Goal: Book appointment/travel/reservation

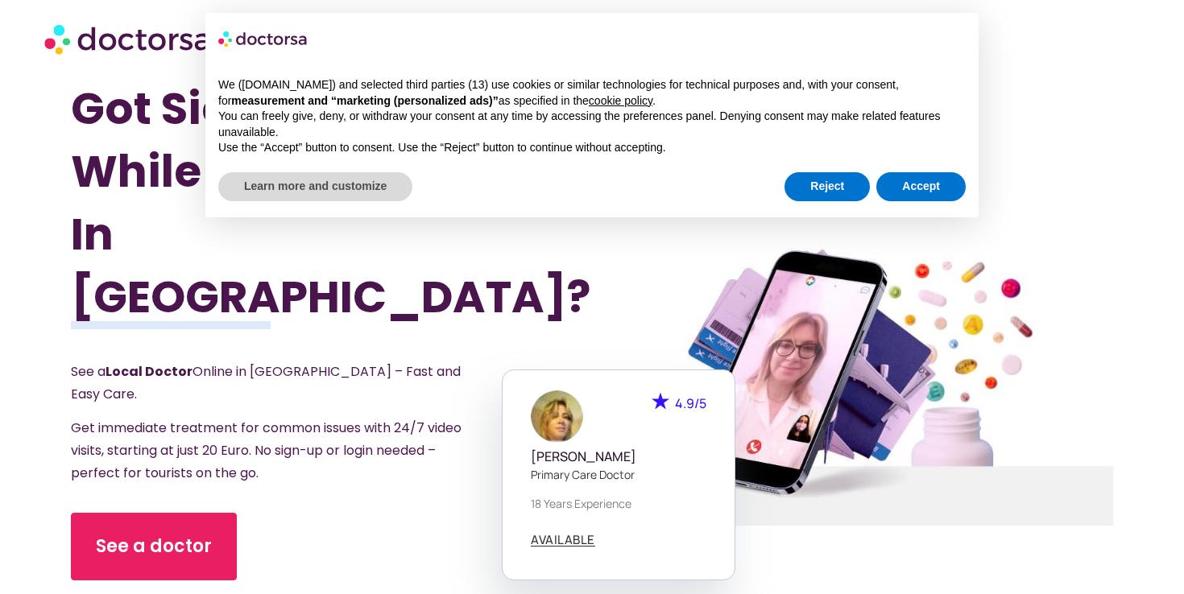
scroll to position [93, 0]
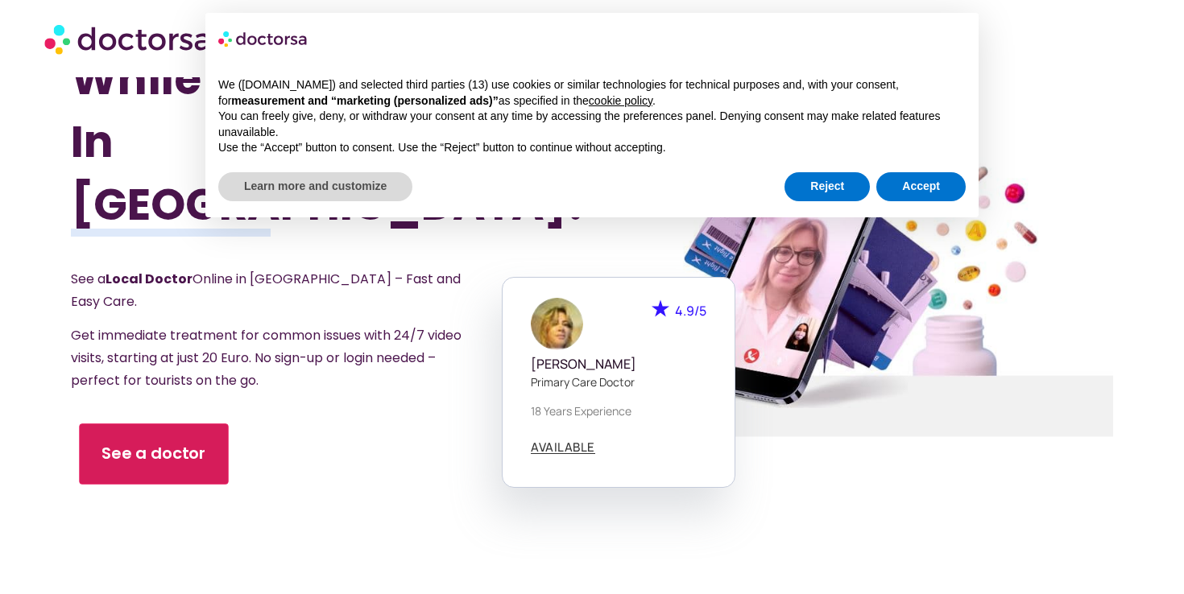
click at [177, 423] on link "See a doctor" at bounding box center [153, 453] width 149 height 61
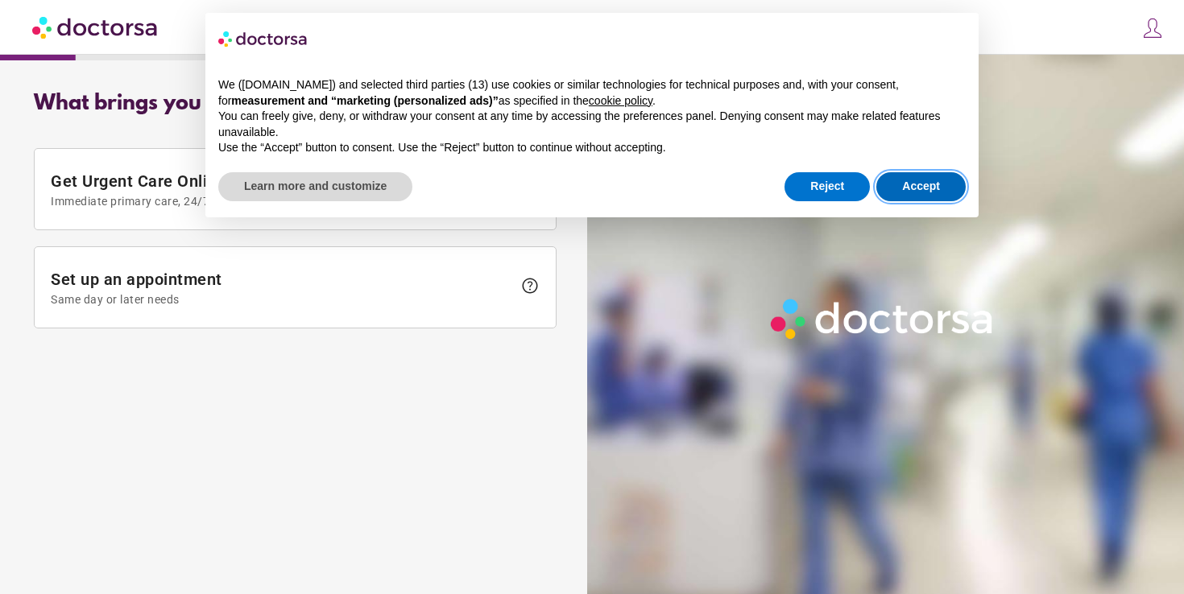
click at [909, 180] on button "Accept" at bounding box center [920, 186] width 89 height 29
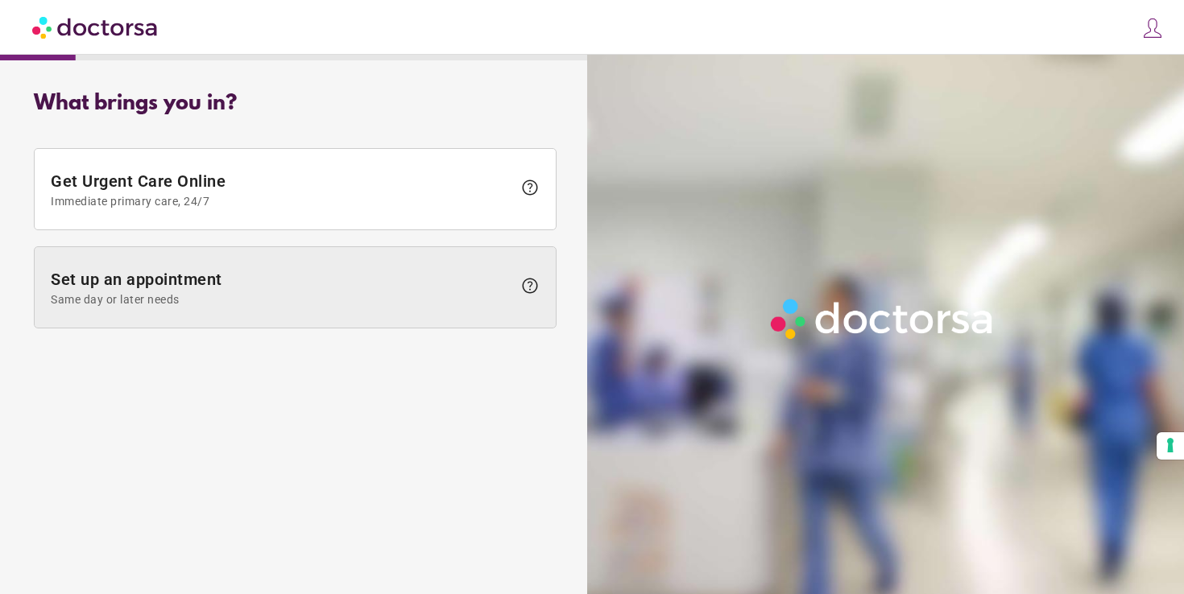
click at [341, 295] on span "Same day or later needs" at bounding box center [281, 299] width 461 height 13
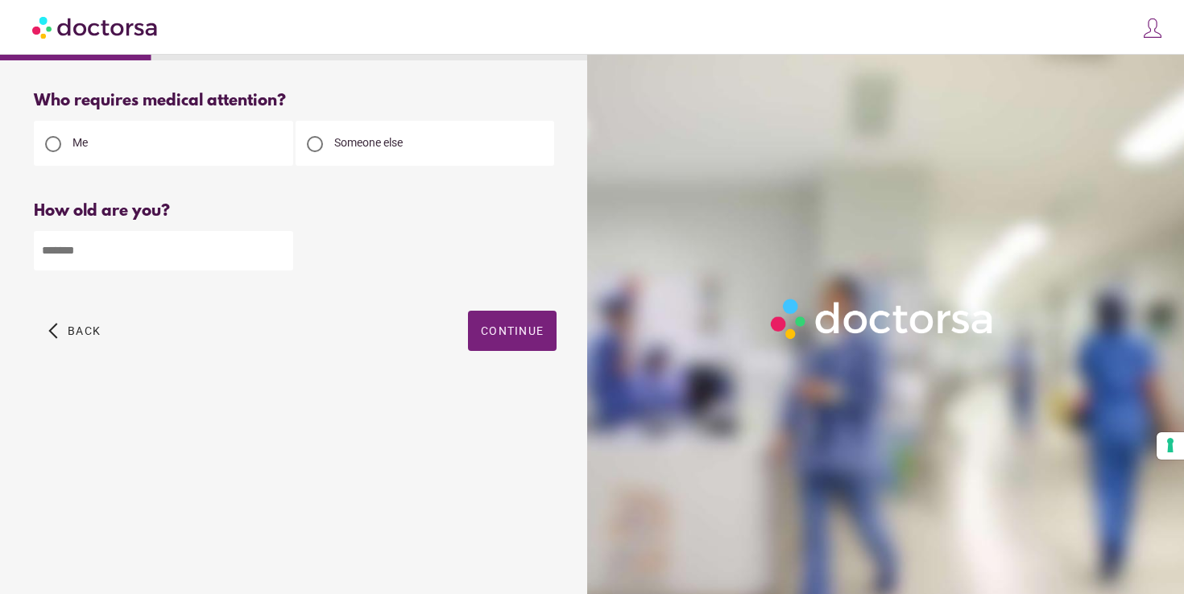
click at [218, 246] on input "number" at bounding box center [163, 250] width 259 height 39
type input "**"
click at [518, 333] on span "Continue" at bounding box center [512, 330] width 63 height 13
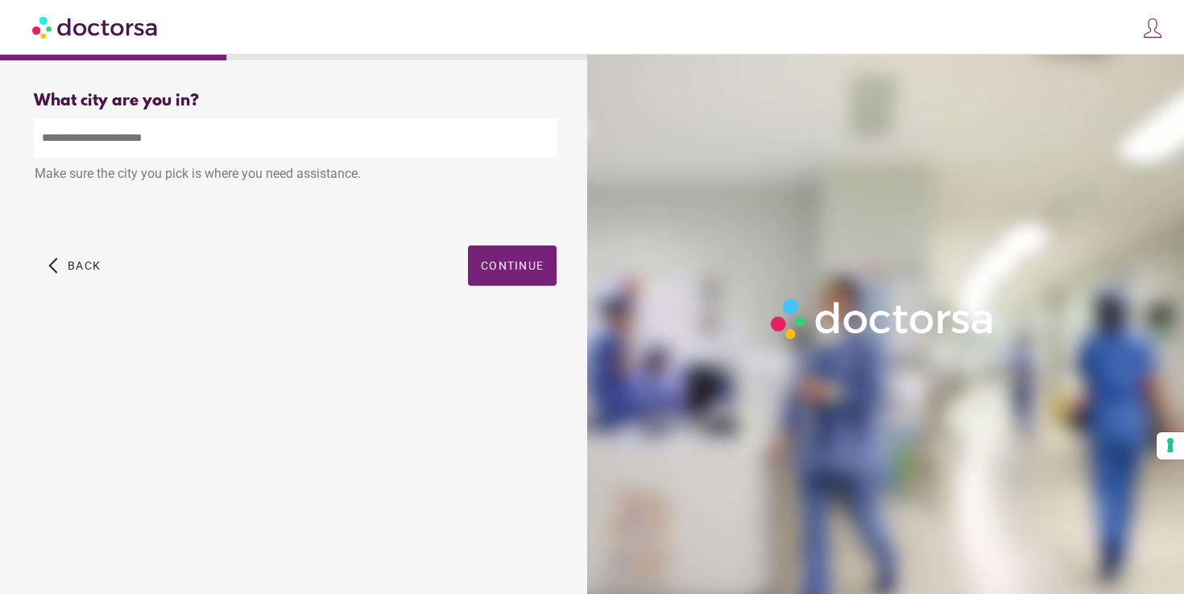
click at [390, 134] on input "text" at bounding box center [295, 137] width 523 height 39
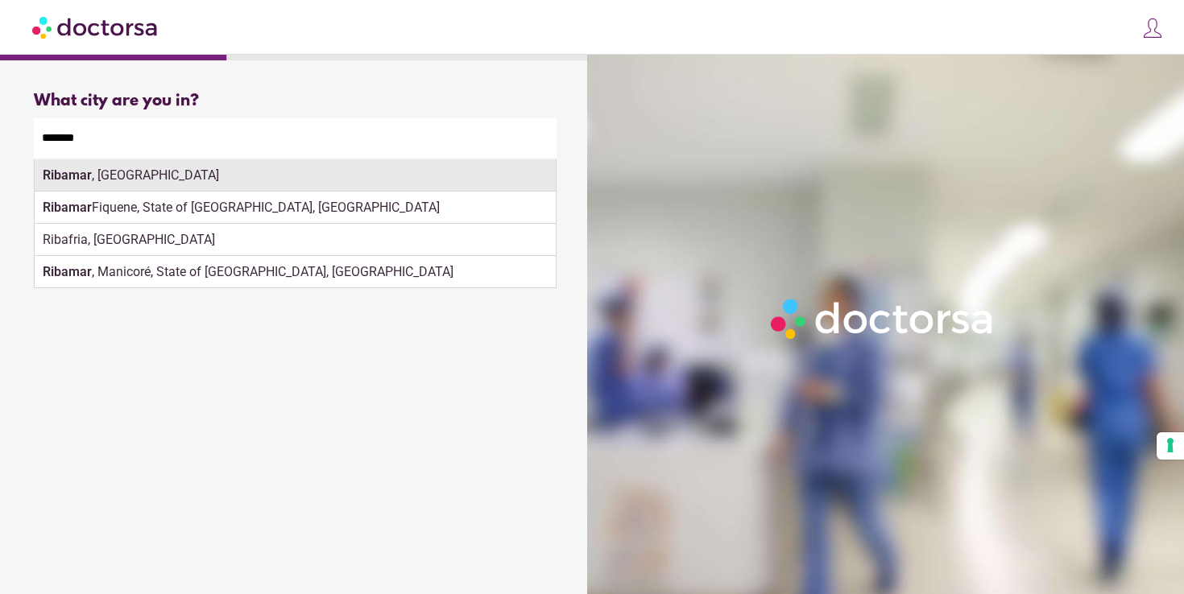
click at [387, 169] on div "Ribamar , Portugal" at bounding box center [295, 175] width 521 height 32
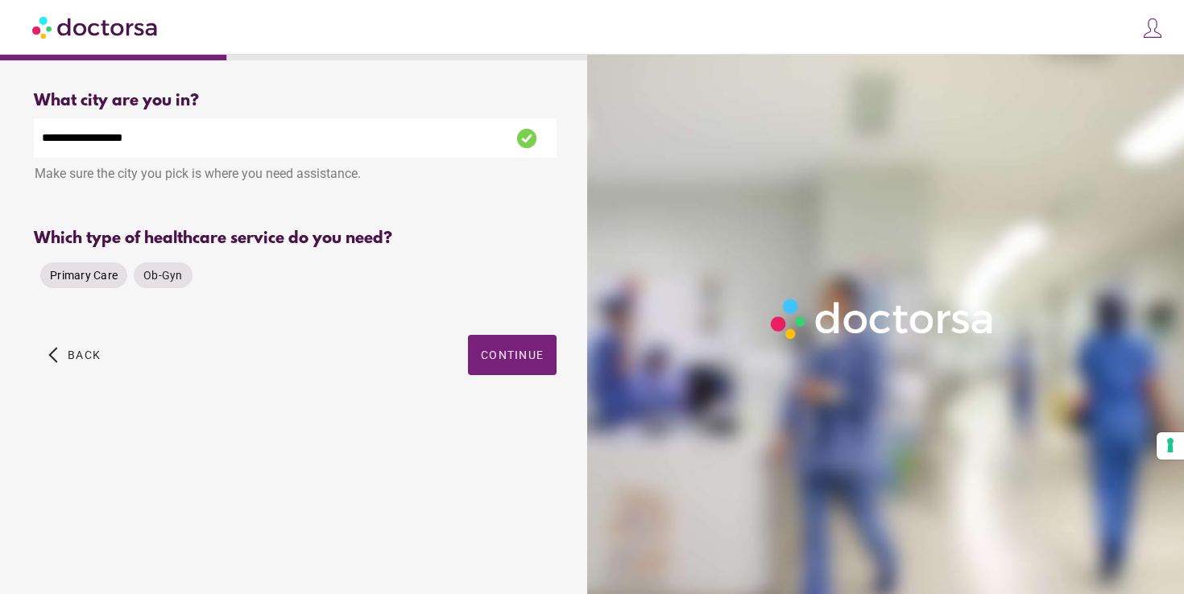
click at [75, 280] on span "Primary Care" at bounding box center [84, 275] width 68 height 13
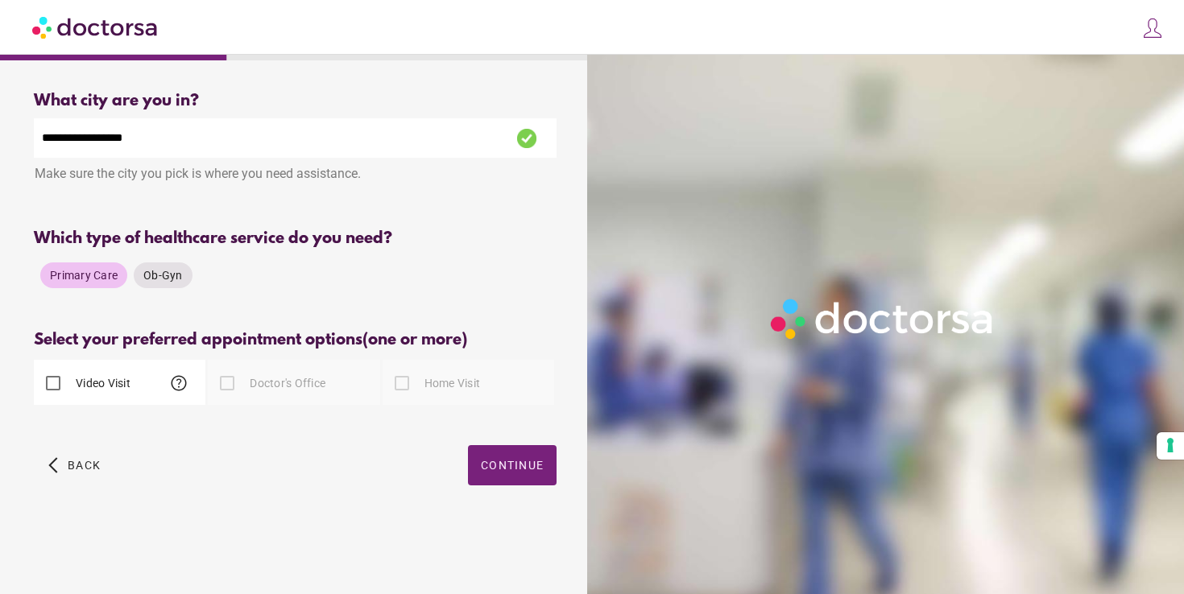
click at [242, 385] on div at bounding box center [227, 383] width 32 height 32
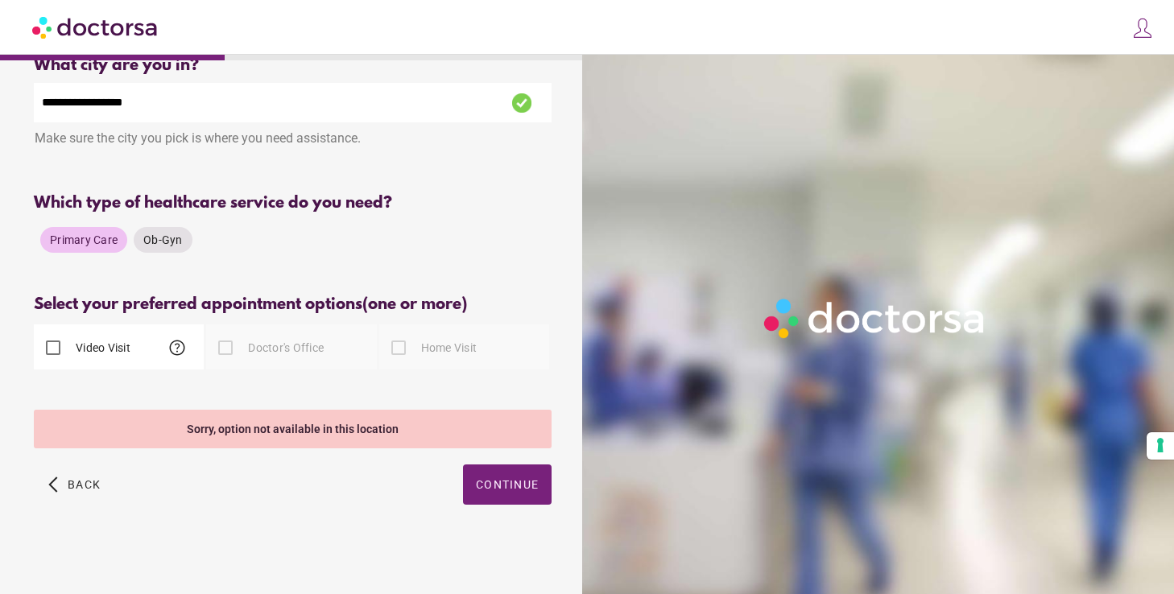
scroll to position [33, 0]
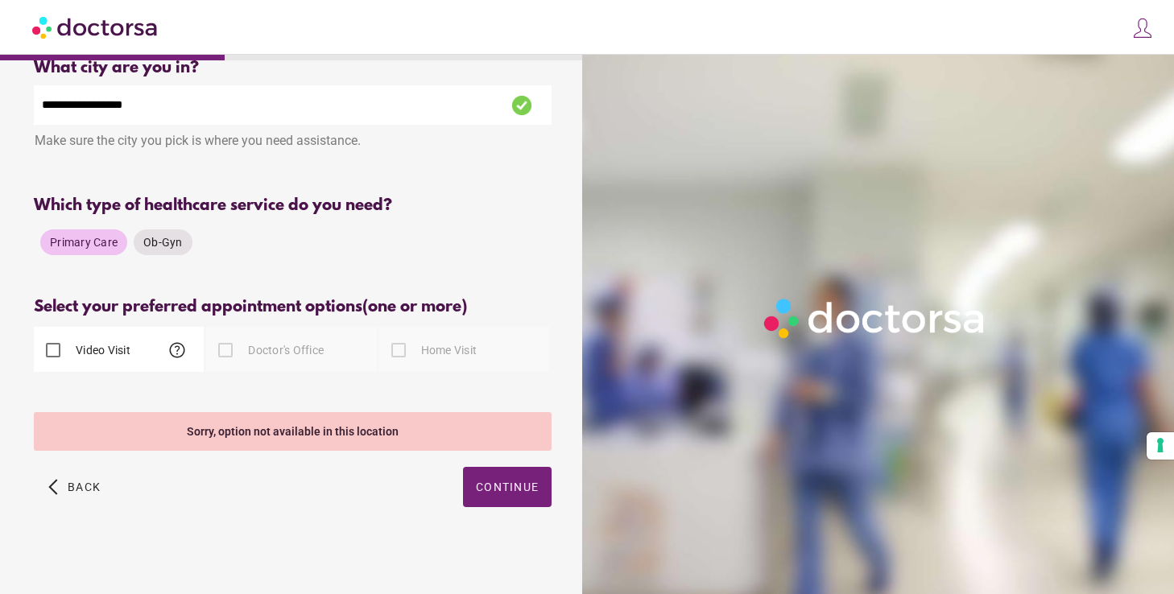
click at [56, 105] on input "**********" at bounding box center [293, 104] width 518 height 39
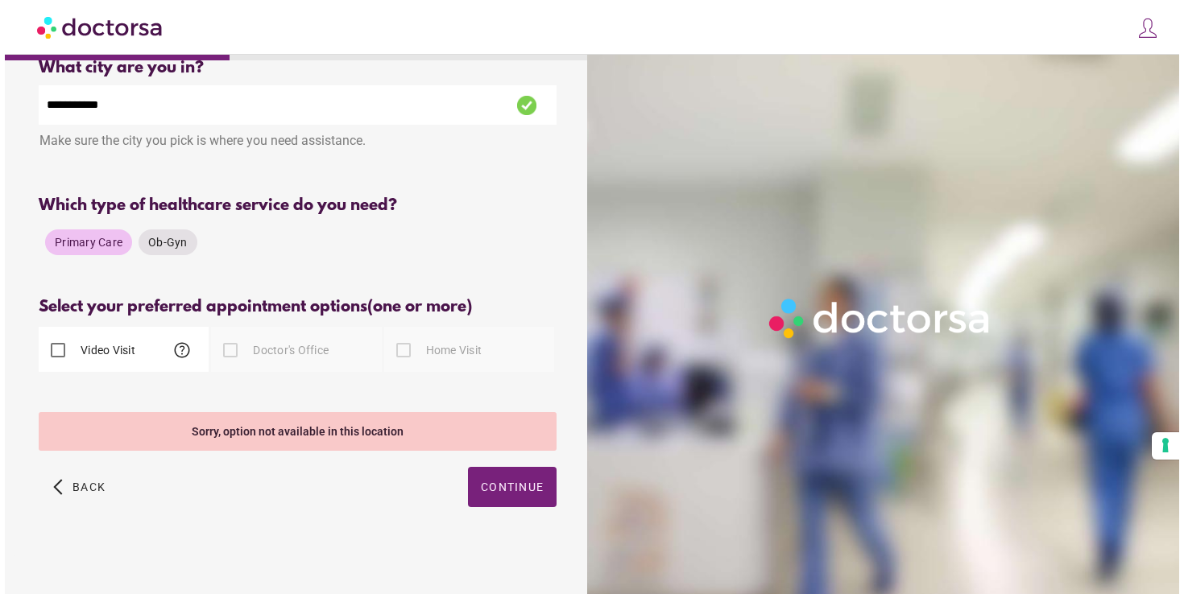
scroll to position [0, 0]
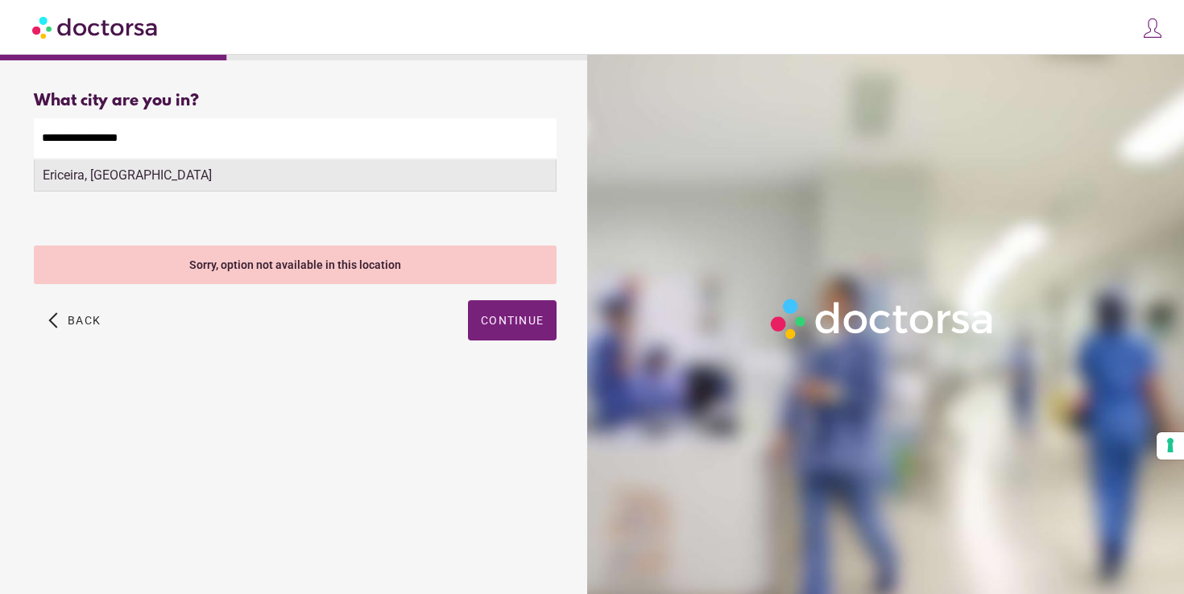
click at [64, 173] on div "Ericeira, Portugal" at bounding box center [295, 175] width 521 height 32
type input "**********"
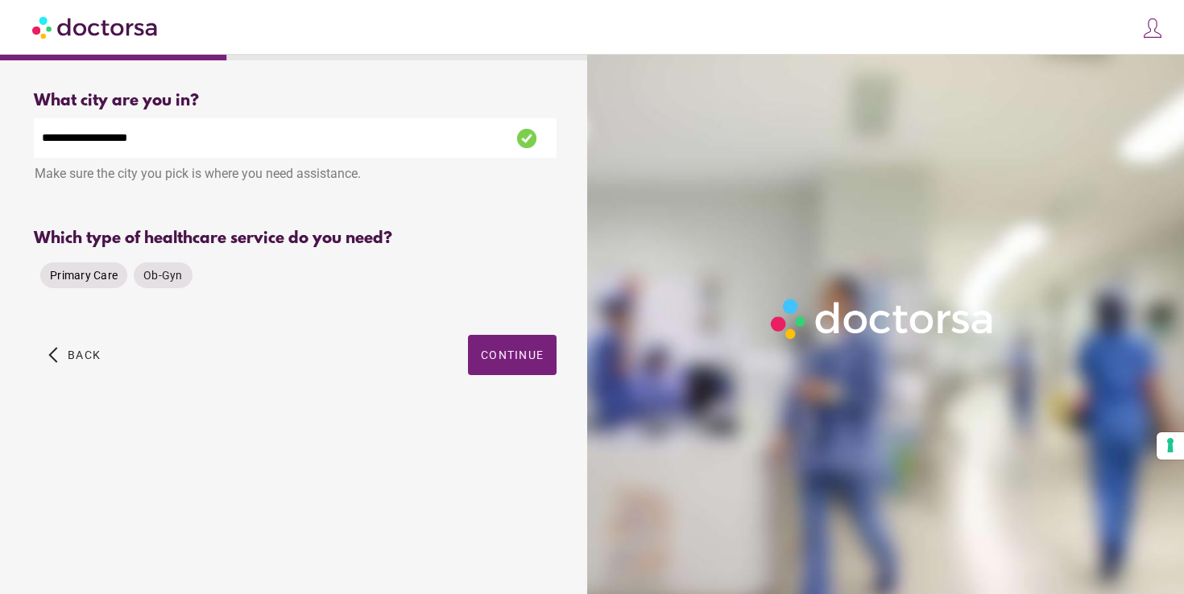
click at [97, 277] on span "Primary Care" at bounding box center [84, 275] width 68 height 13
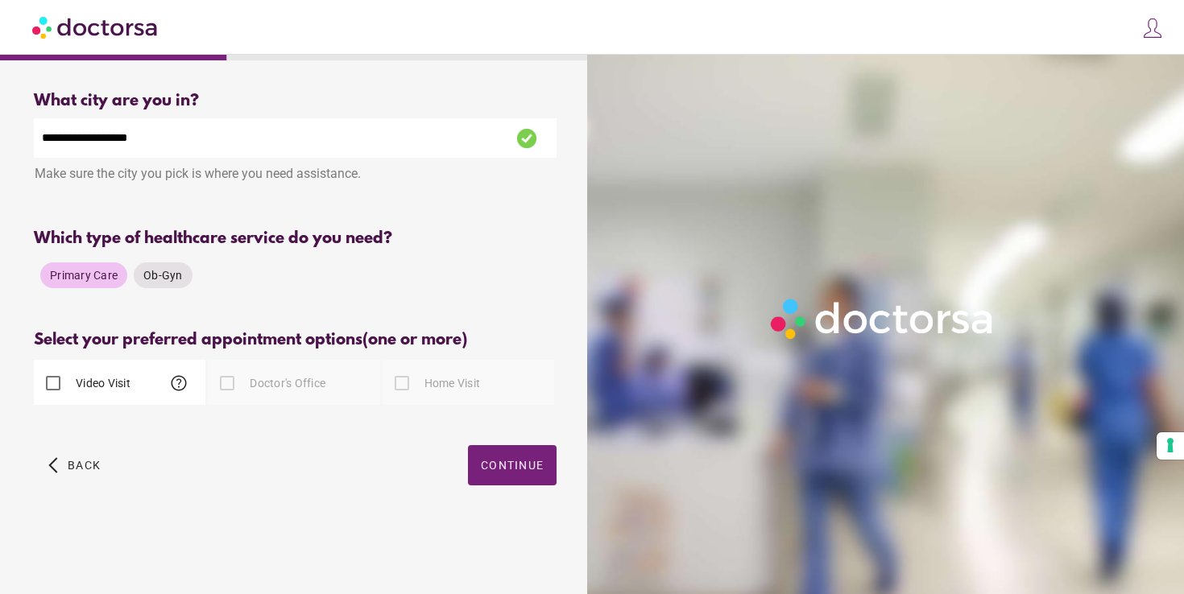
click at [112, 382] on label "Video Visit" at bounding box center [101, 383] width 58 height 16
click at [507, 469] on span "Continue" at bounding box center [512, 465] width 63 height 13
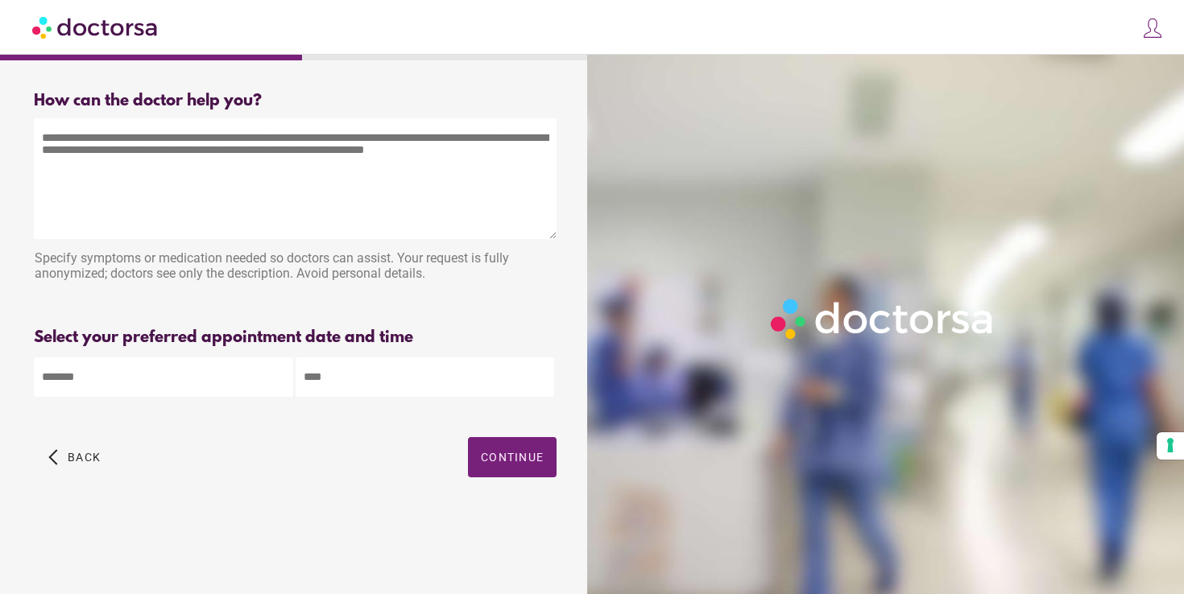
click at [396, 177] on textarea at bounding box center [295, 178] width 523 height 121
click at [241, 373] on body "**********" at bounding box center [592, 297] width 1184 height 594
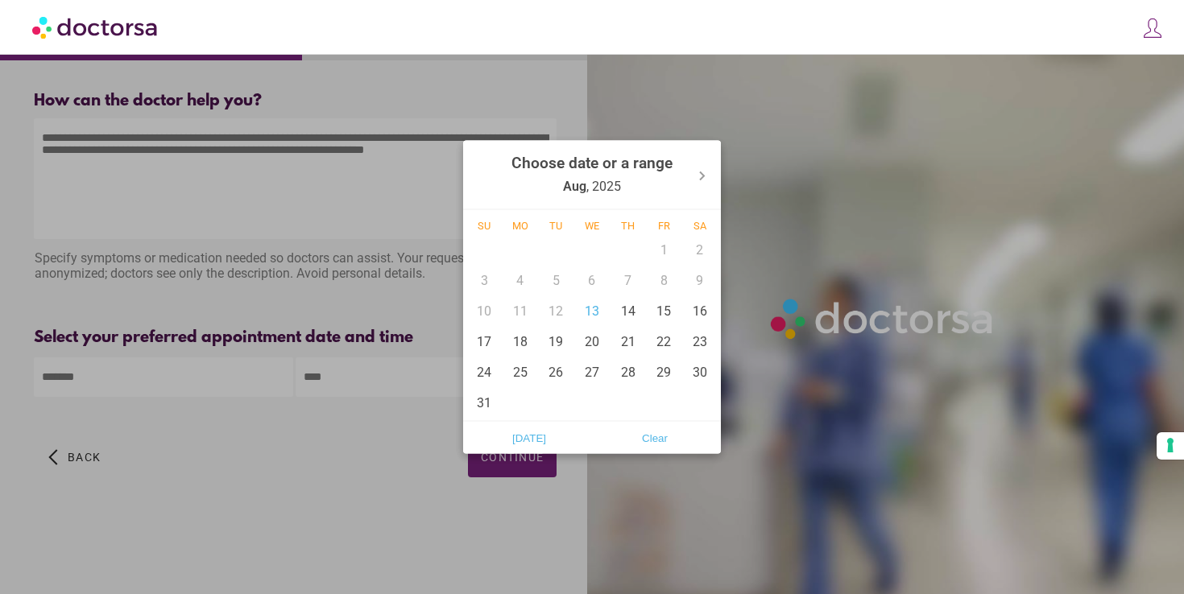
click at [248, 204] on div at bounding box center [592, 297] width 1184 height 594
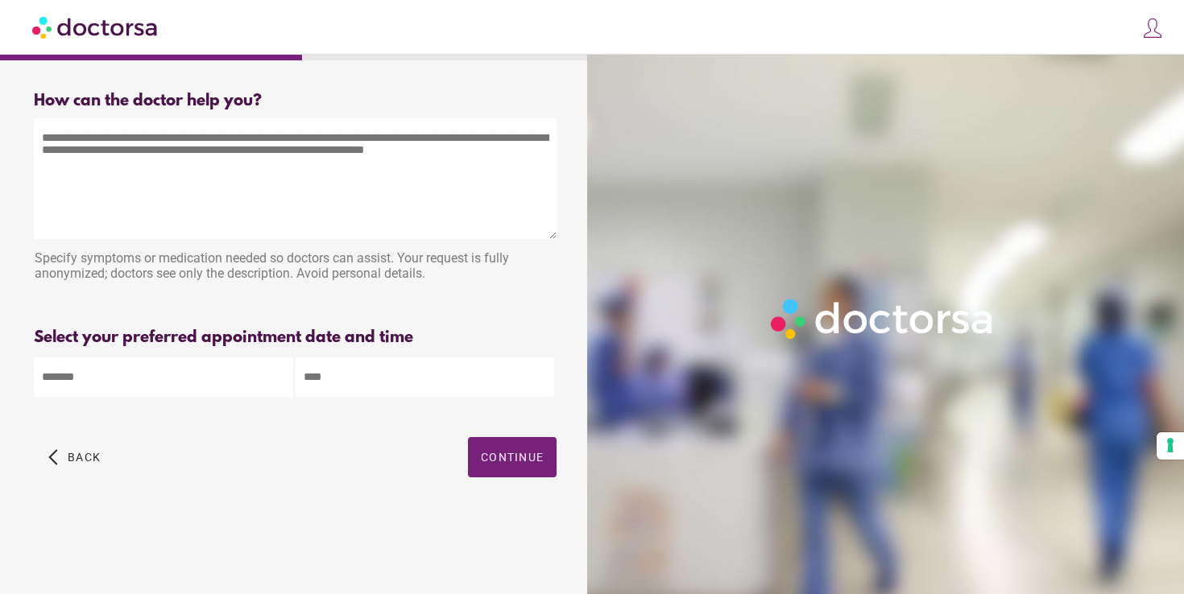
click at [254, 184] on textarea at bounding box center [295, 178] width 523 height 121
click at [377, 192] on textarea at bounding box center [295, 178] width 523 height 121
